Goal: Task Accomplishment & Management: Complete application form

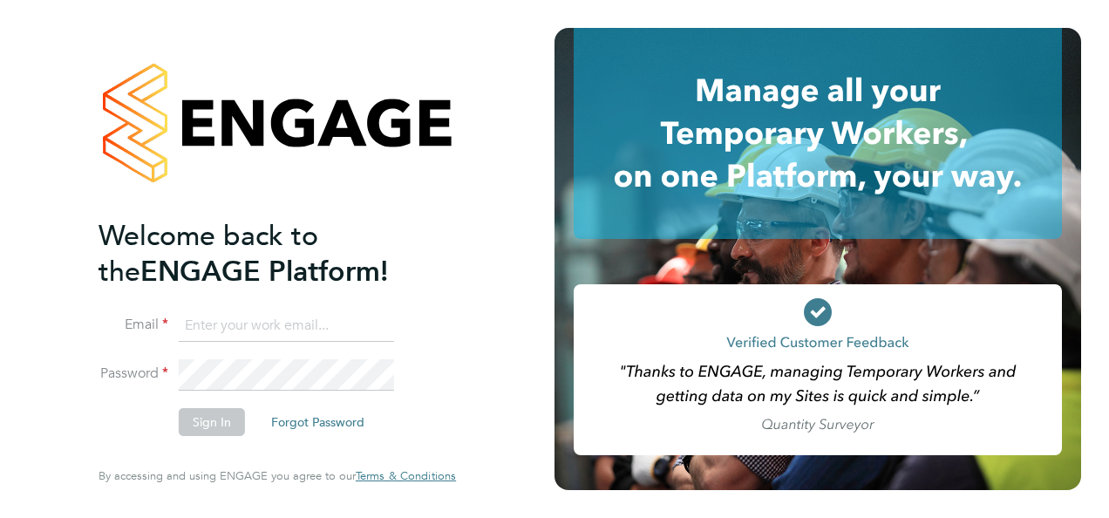
type input "andrew@borneltd.com"
click at [197, 433] on button "Sign In" at bounding box center [212, 422] width 66 height 28
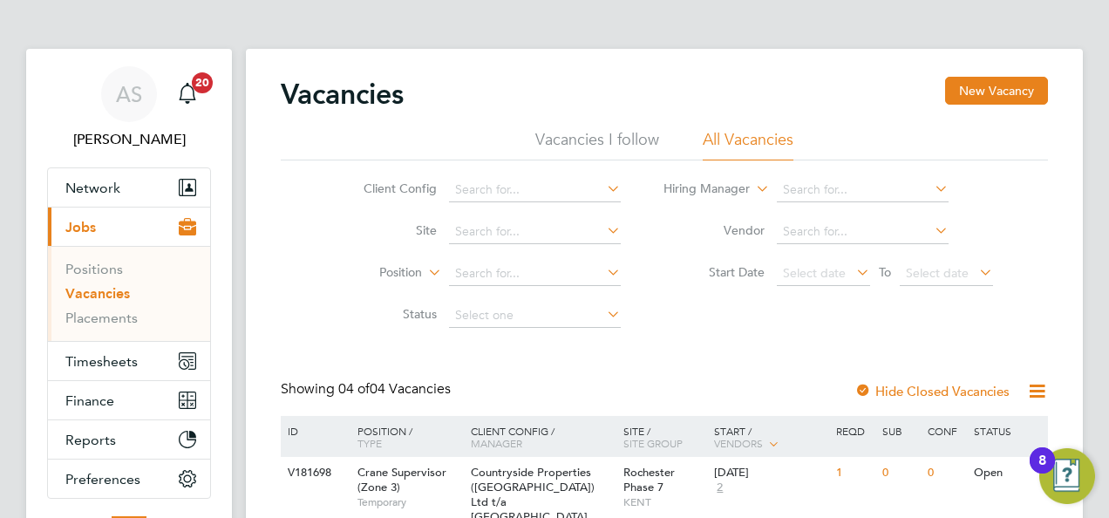
click at [112, 294] on link "Vacancies" at bounding box center [97, 293] width 65 height 17
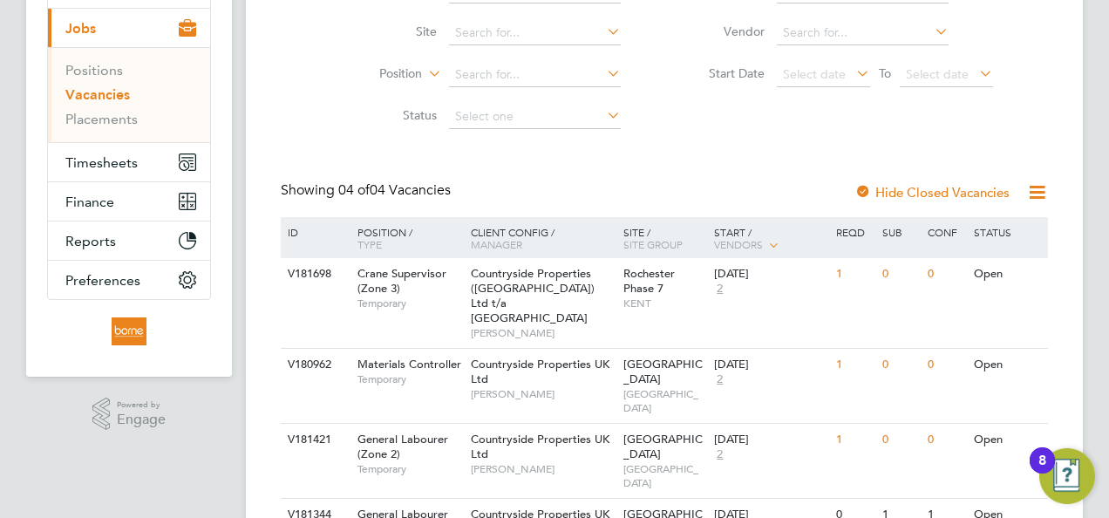
scroll to position [246, 0]
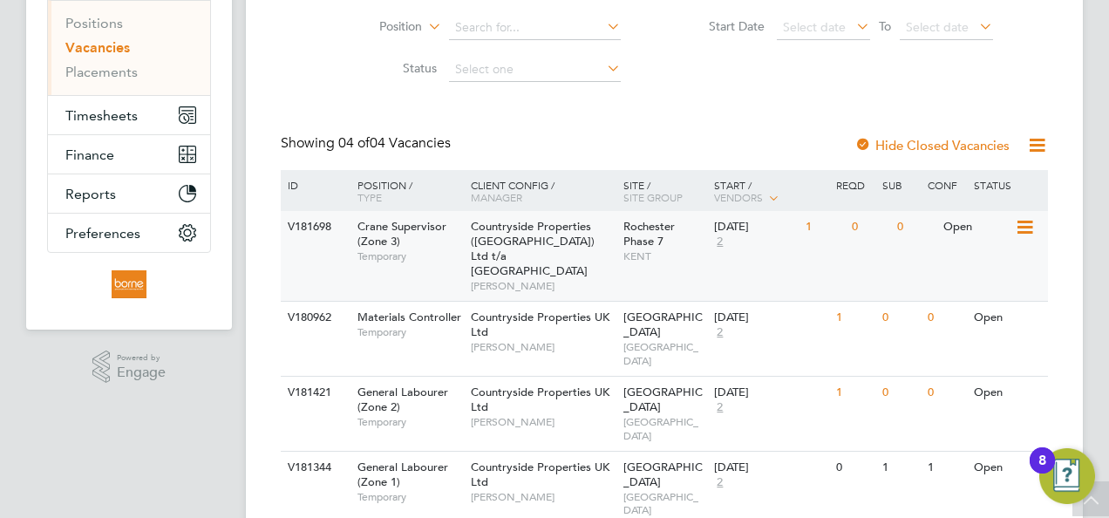
click at [642, 223] on span "Rochester Phase 7" at bounding box center [649, 234] width 51 height 30
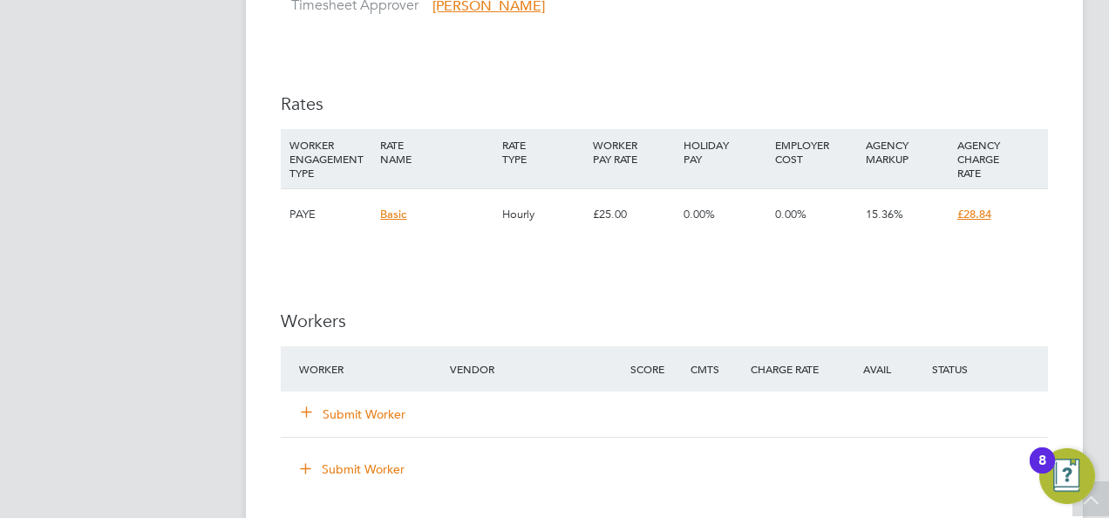
scroll to position [1221, 0]
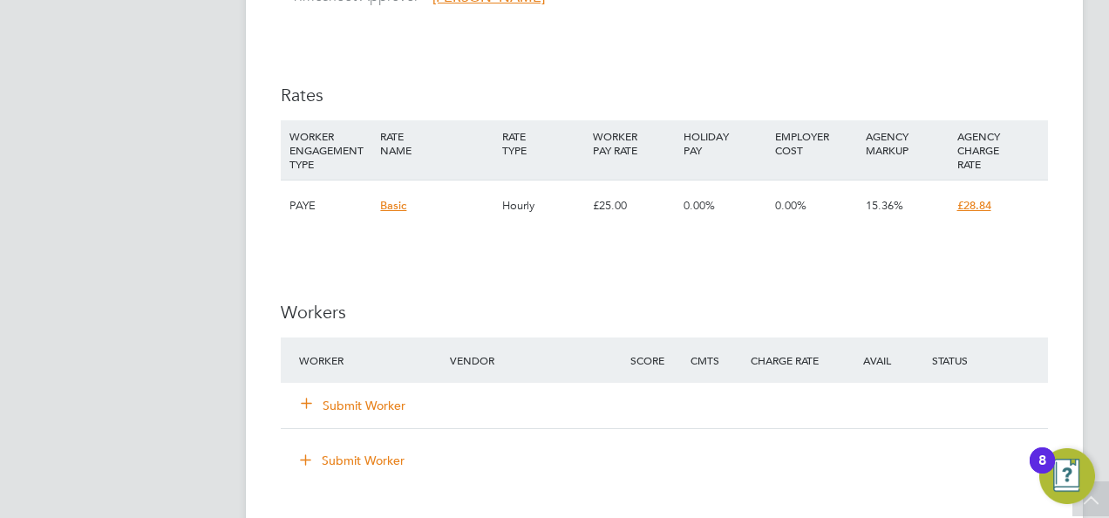
click at [317, 400] on button "Submit Worker" at bounding box center [354, 405] width 105 height 17
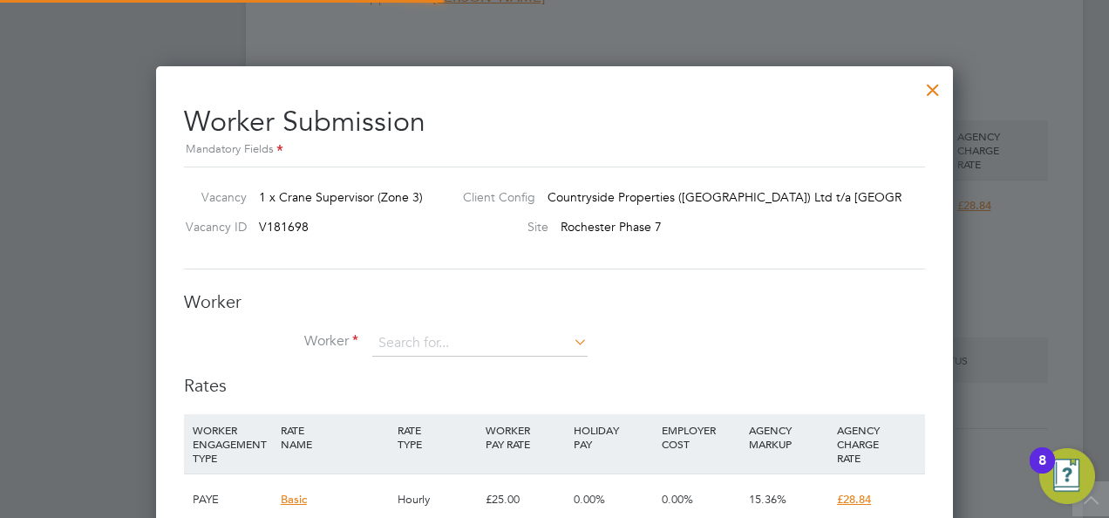
scroll to position [1126, 797]
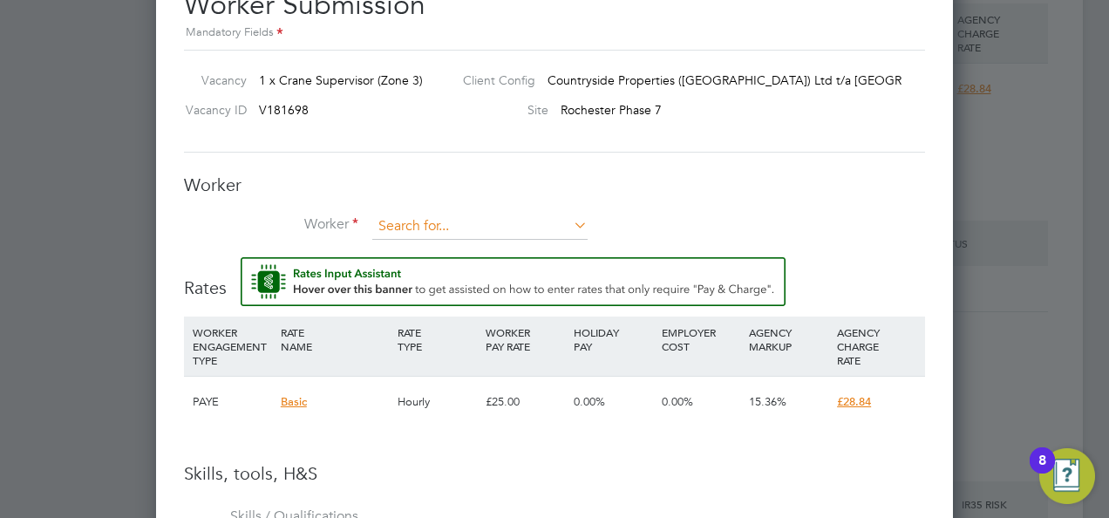
click at [462, 214] on input at bounding box center [479, 227] width 215 height 26
click at [455, 276] on li "Johns on Afolayan (127353)" at bounding box center [513, 274] width 282 height 24
type input "Johnson Afolayan (127353)"
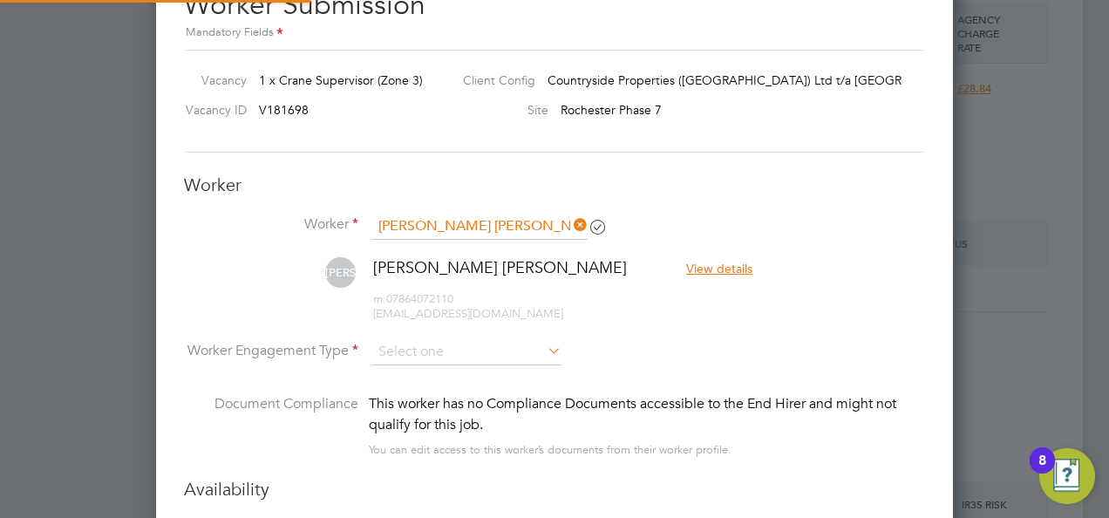
scroll to position [9, 9]
click at [513, 347] on input at bounding box center [466, 353] width 189 height 26
click at [461, 399] on li "PAYE" at bounding box center [467, 397] width 190 height 23
type input "PAYE"
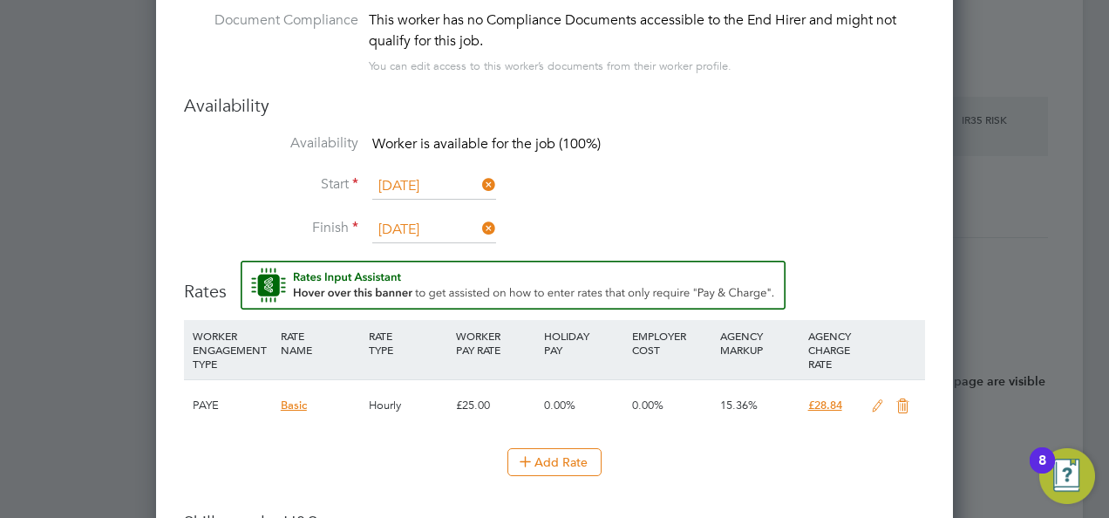
click at [880, 399] on icon at bounding box center [878, 406] width 22 height 14
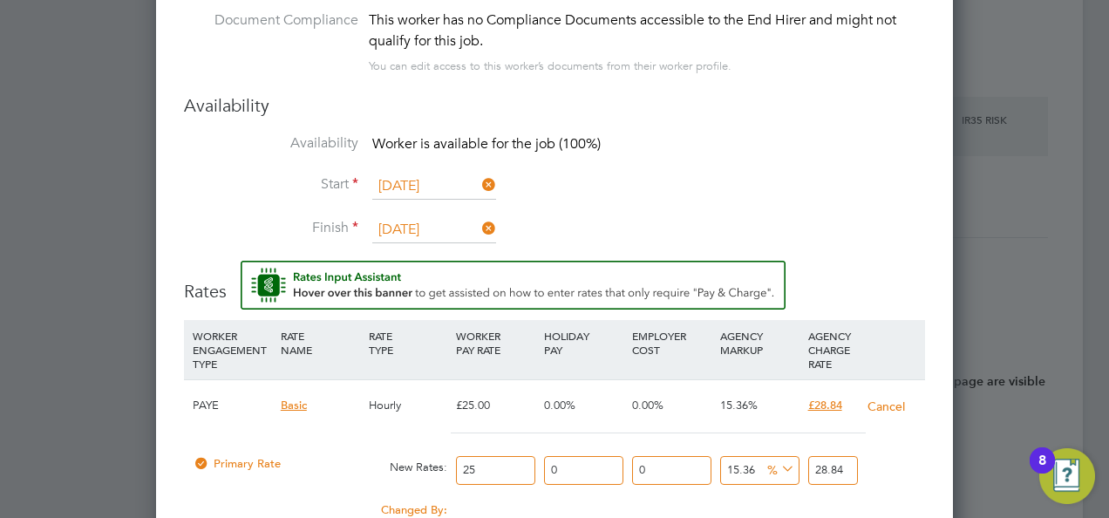
drag, startPoint x: 509, startPoint y: 462, endPoint x: 375, endPoint y: 466, distance: 134.4
click at [375, 466] on div "Primary Rate New Rates: 25 0 n/a 0 n/a 15.36 0 % 28.84" at bounding box center [554, 470] width 741 height 46
type input "2"
type input "2.3072"
type input "26"
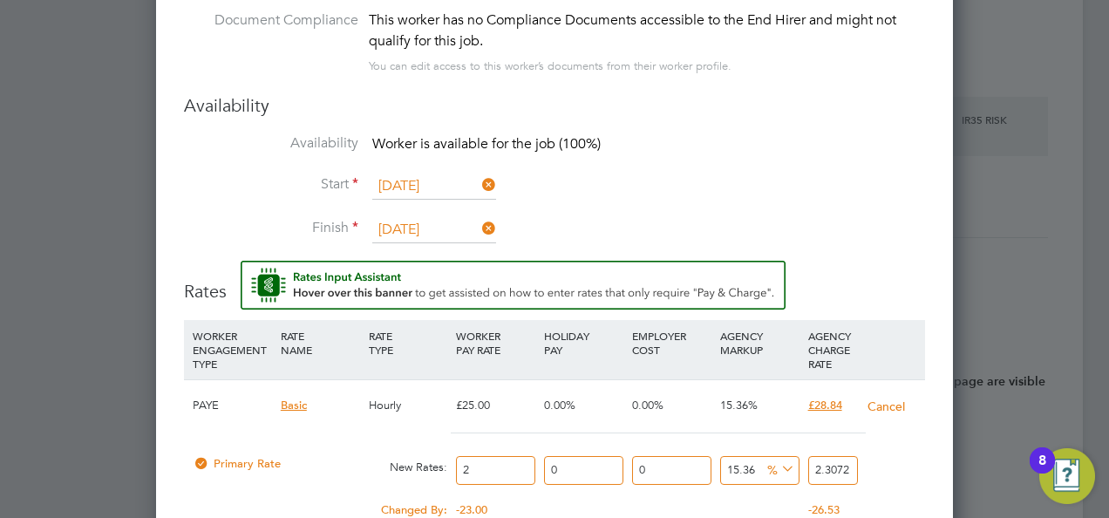
type input "29.9936"
type input "26"
drag, startPoint x: 730, startPoint y: 463, endPoint x: 854, endPoint y: 466, distance: 123.9
click at [854, 466] on div "Primary Rate New Rates: 26 0 n/a 0 n/a 15.36 3.9936 % 29.9936" at bounding box center [554, 470] width 741 height 46
type input "1"
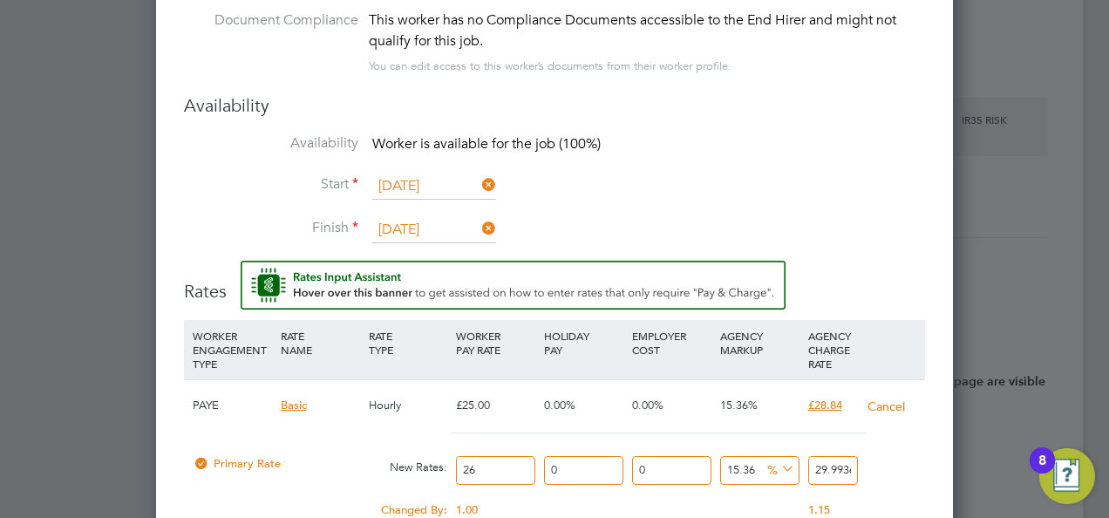
type input "26.26"
type input "0"
type input "26"
drag, startPoint x: 816, startPoint y: 460, endPoint x: 1035, endPoint y: 474, distance: 219.3
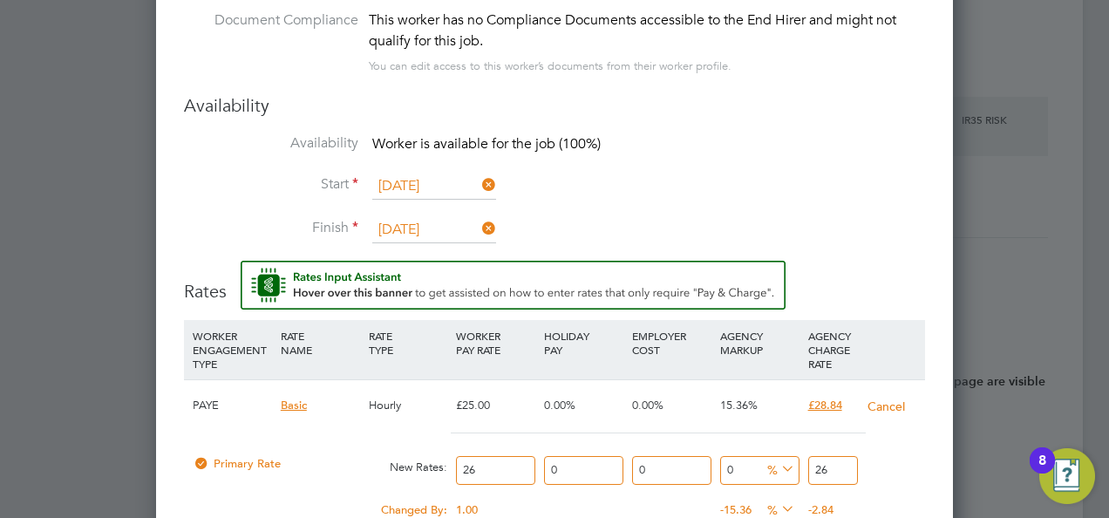
type input "-92.3076923076923"
type input "2"
type input "7.6923076923076925"
type input "28"
type input "9.23076923076923"
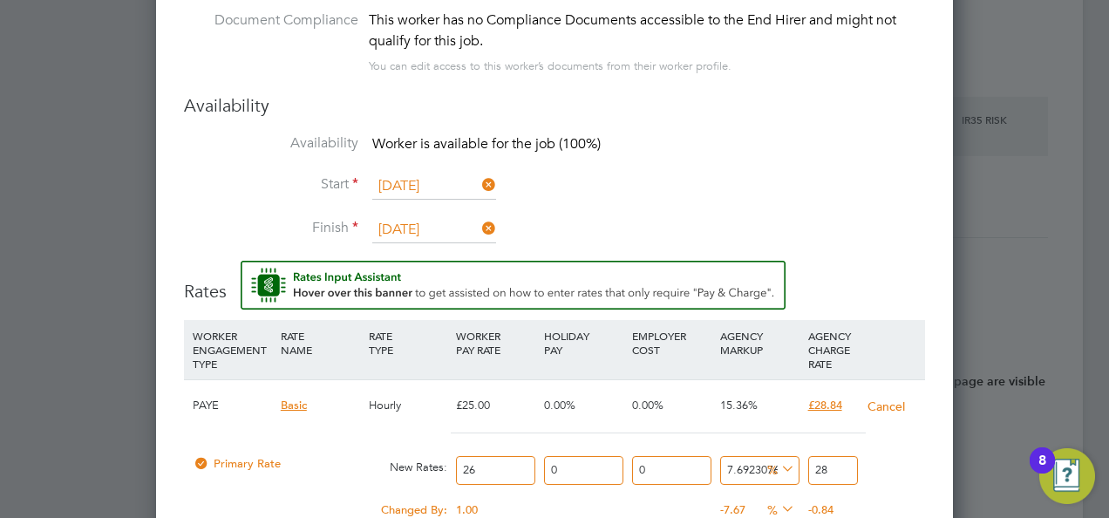
type input "28.4"
type input "9.384615384615385"
type input "28.44"
type input "9.23076923076923"
type input "28.4"
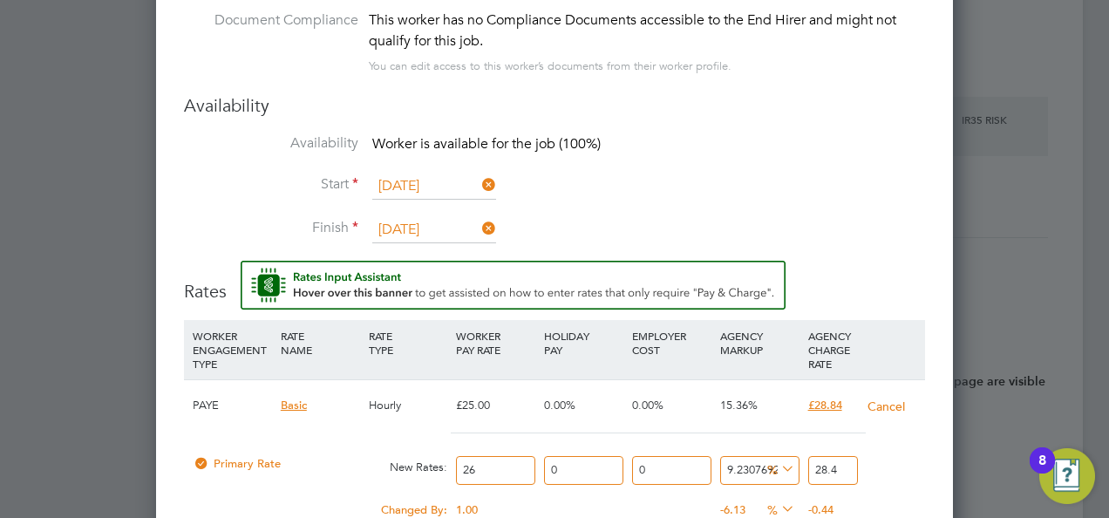
type input "7.6923076923076925"
type input "28"
type input "10.76923076923077"
type input "28.8"
type input "10.923076923076923"
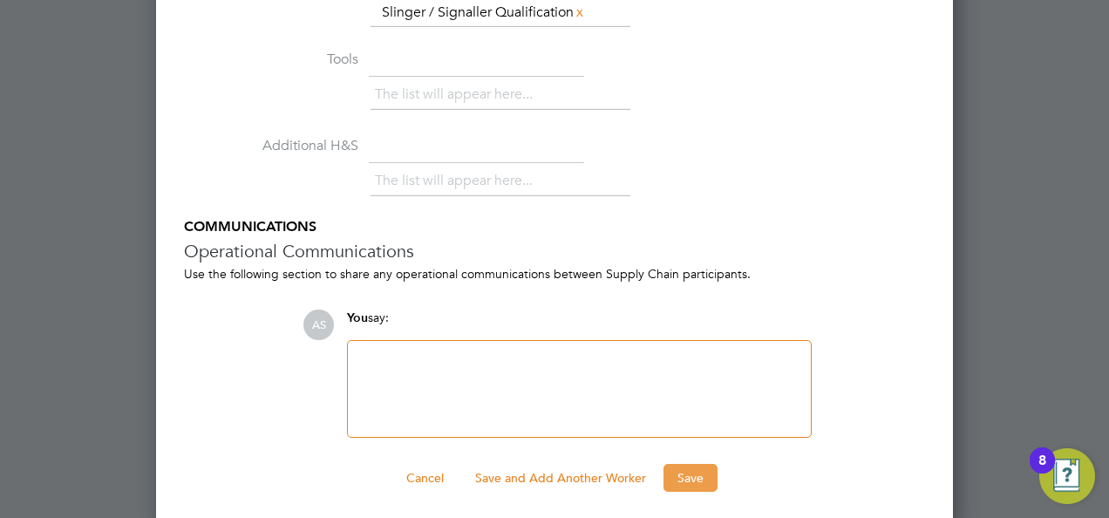
type input "28.84"
click at [669, 475] on button "Save" at bounding box center [691, 478] width 54 height 28
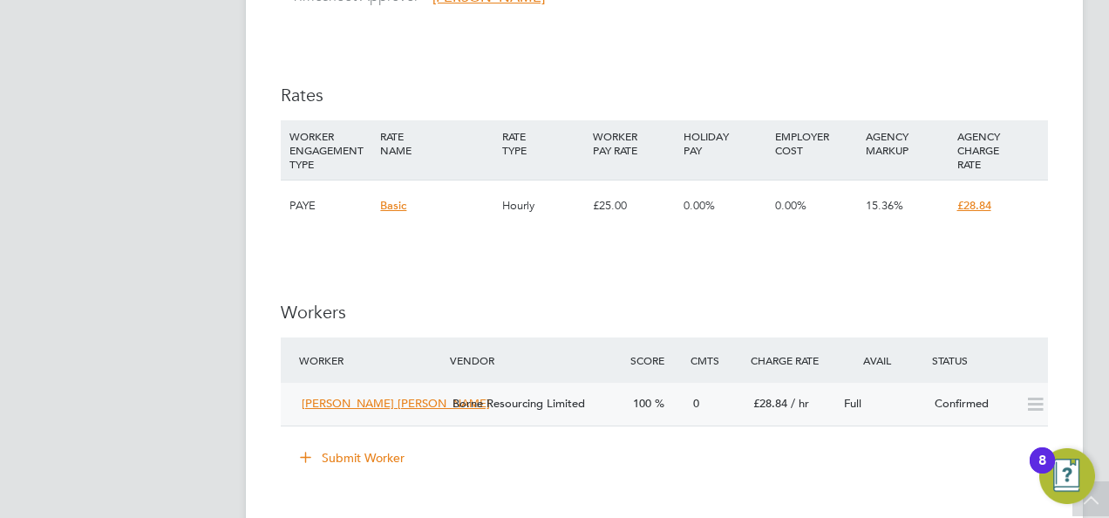
click at [620, 401] on div "Borne Resourcing Limited" at bounding box center [536, 404] width 181 height 29
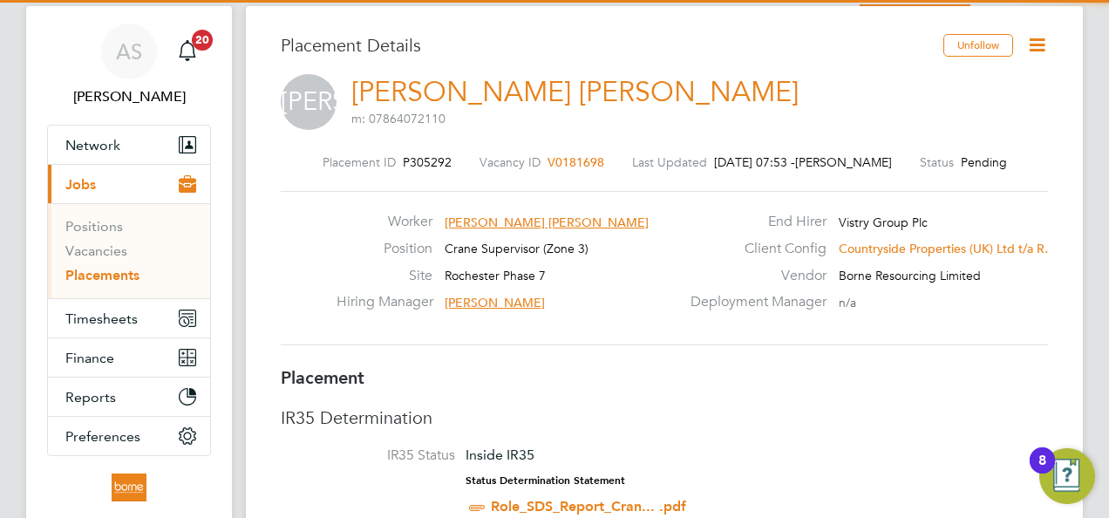
click at [1043, 34] on icon at bounding box center [1038, 45] width 22 height 22
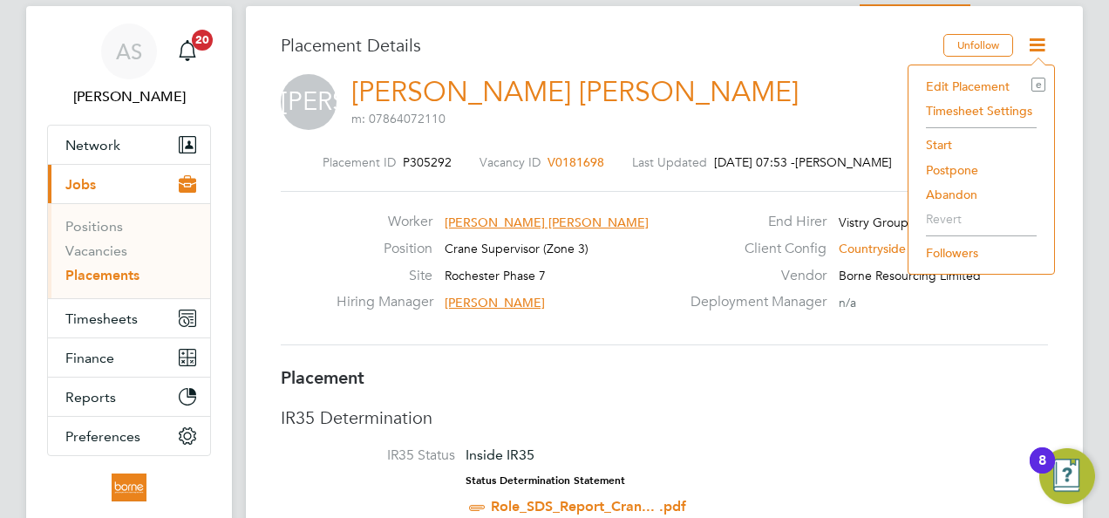
click at [945, 141] on li "Start" at bounding box center [981, 145] width 128 height 24
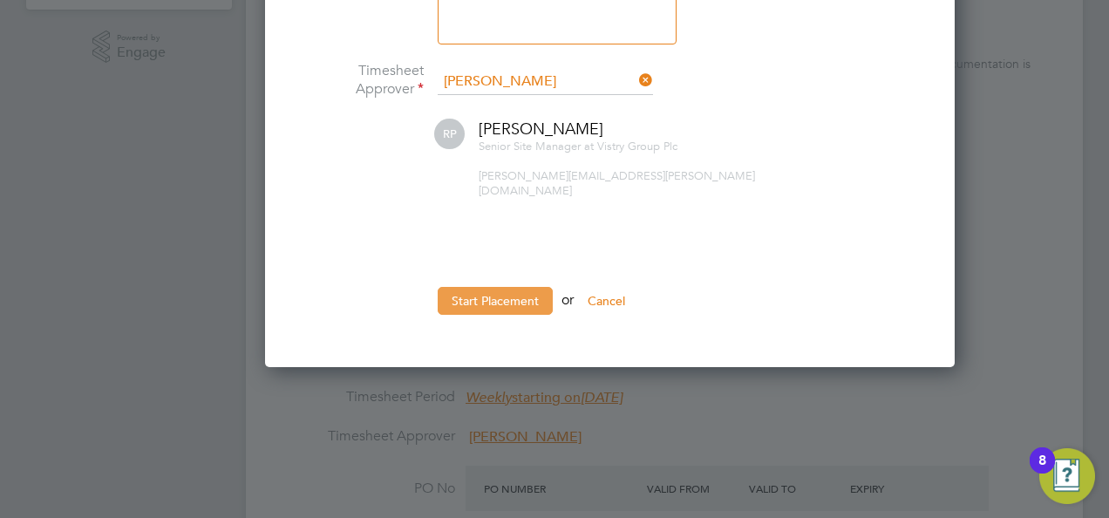
click at [507, 287] on button "Start Placement" at bounding box center [495, 301] width 115 height 28
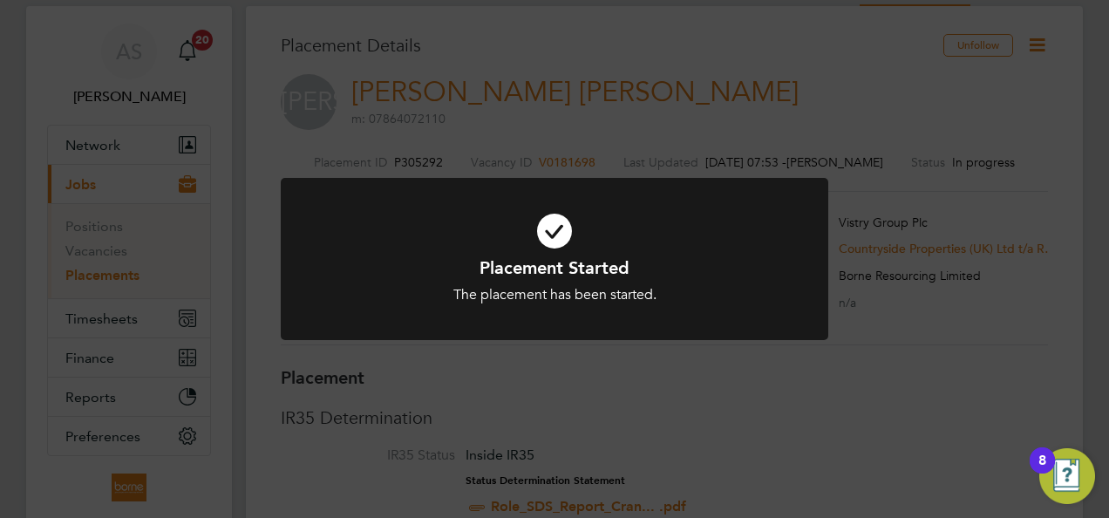
click at [691, 77] on div "Placement Started The placement has been started. Cancel Okay" at bounding box center [554, 259] width 1109 height 518
